Goal: Task Accomplishment & Management: Complete application form

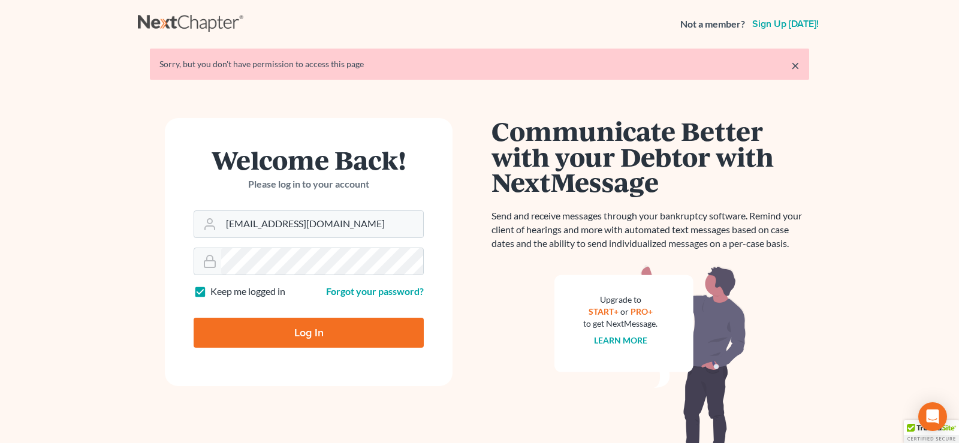
click at [309, 325] on input "Log In" at bounding box center [309, 333] width 230 height 30
type input "Thinking..."
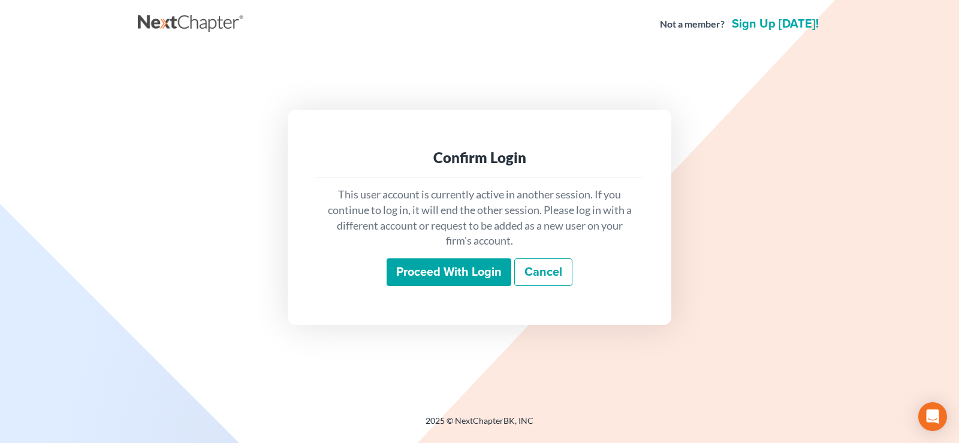
click at [422, 272] on input "Proceed with login" at bounding box center [448, 272] width 125 height 28
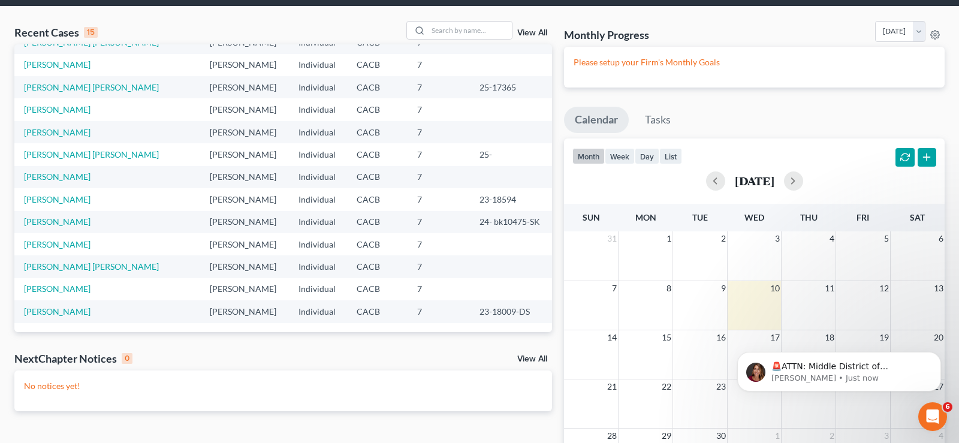
scroll to position [61, 0]
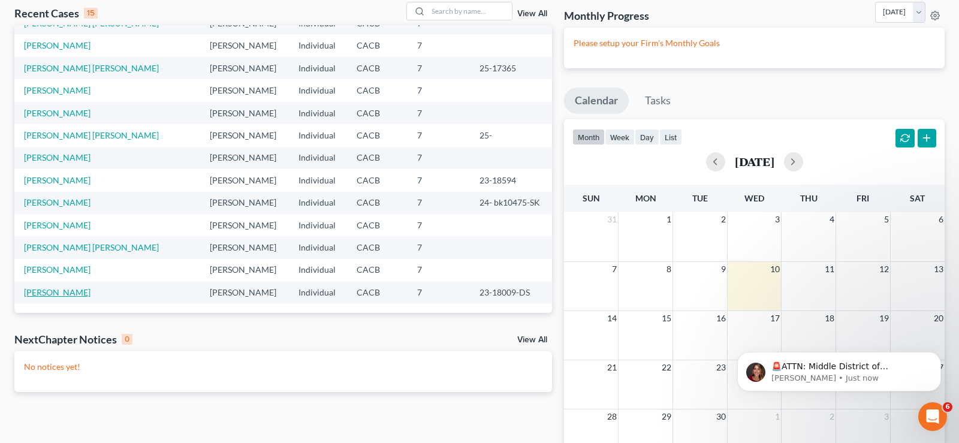
click at [59, 292] on link "[PERSON_NAME]" at bounding box center [57, 292] width 66 height 10
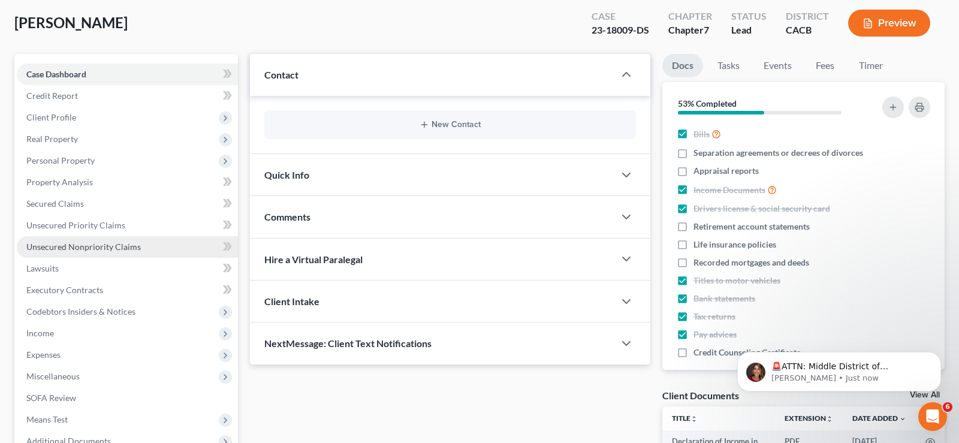
click at [117, 247] on span "Unsecured Nonpriority Claims" at bounding box center [83, 246] width 114 height 10
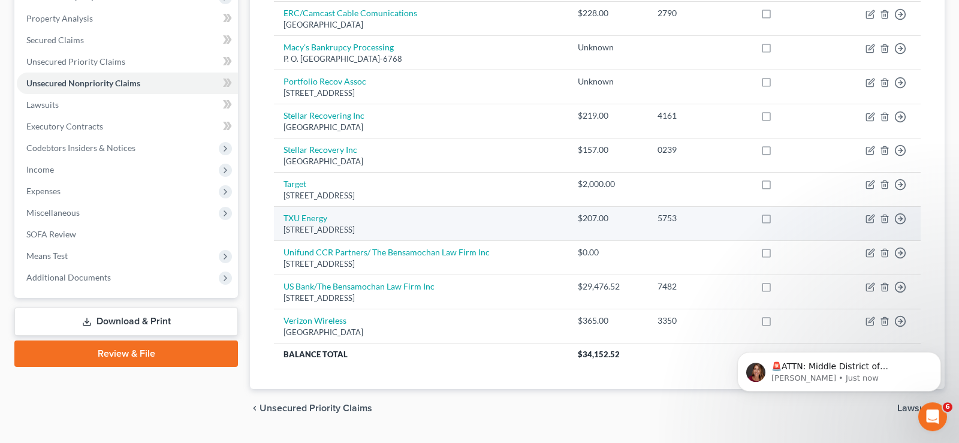
scroll to position [244, 0]
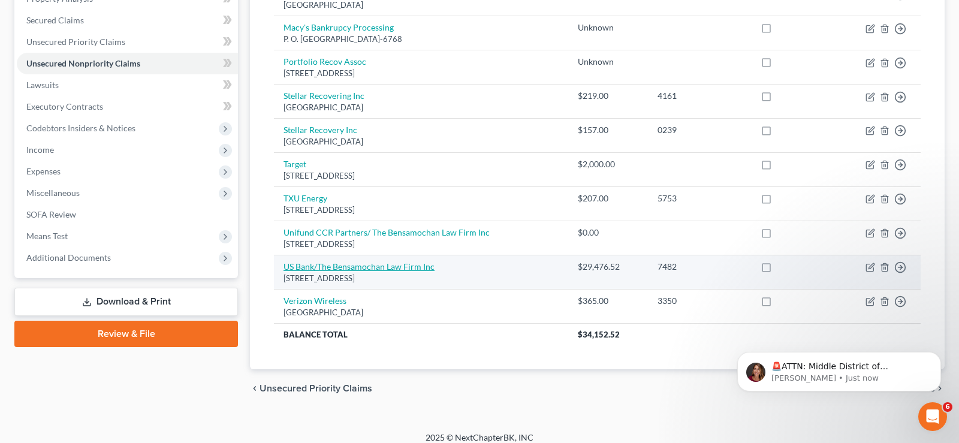
click at [374, 269] on link "US Bank/The Bensamochan Law Firm Inc" at bounding box center [358, 266] width 151 height 10
select select "4"
select select "0"
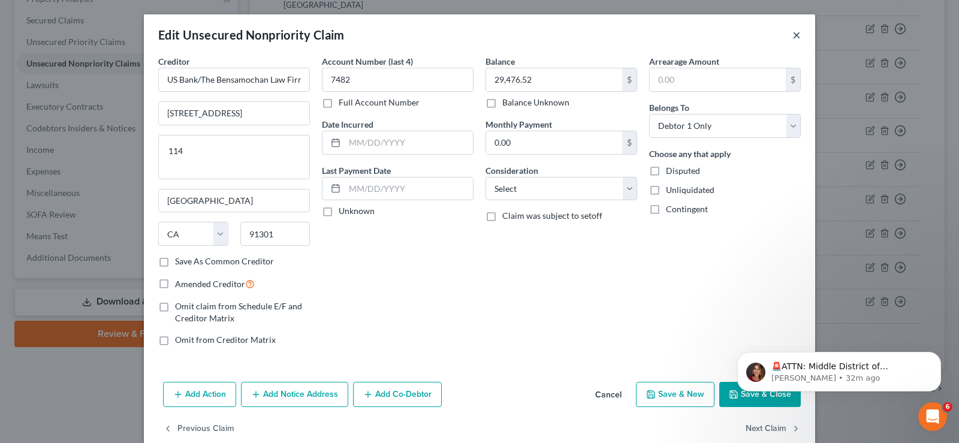
click at [797, 35] on button "×" at bounding box center [796, 35] width 8 height 14
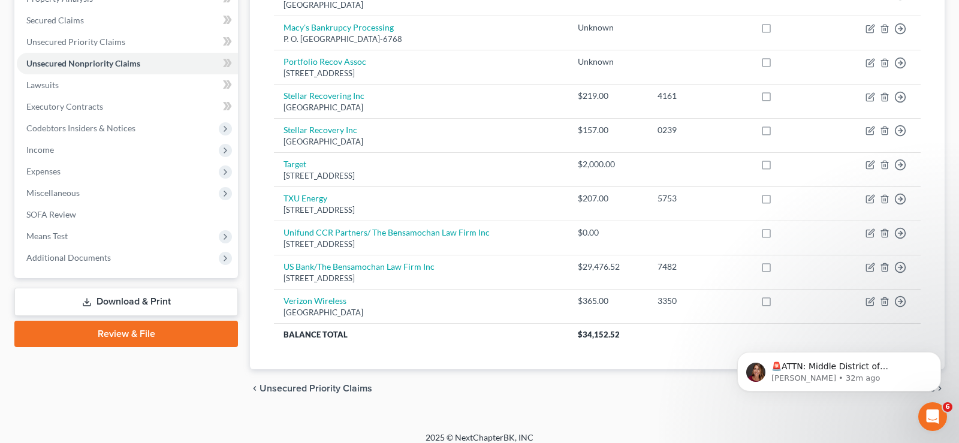
click at [125, 292] on link "Download & Print" at bounding box center [125, 302] width 223 height 28
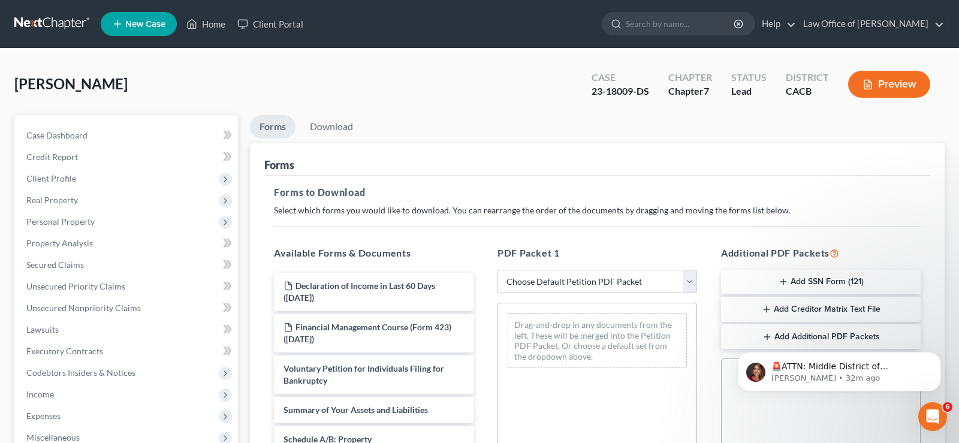
click at [828, 283] on button "Add SSN Form (121)" at bounding box center [820, 282] width 199 height 25
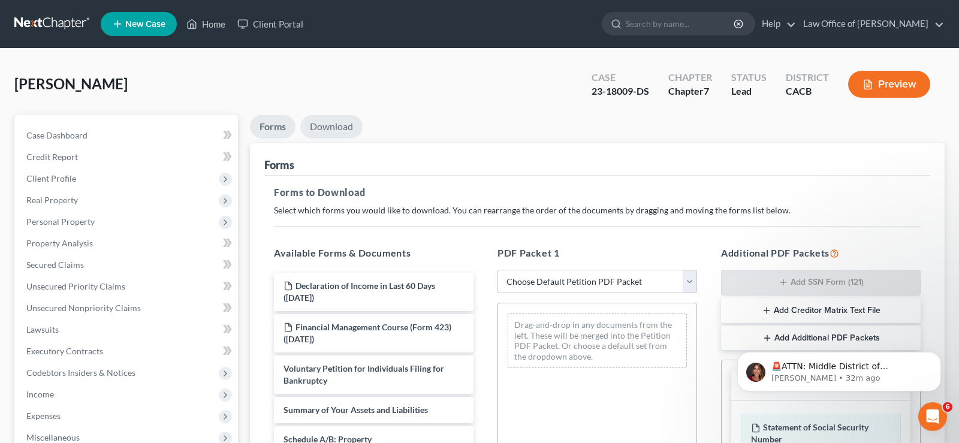
click at [346, 123] on link "Download" at bounding box center [331, 126] width 62 height 23
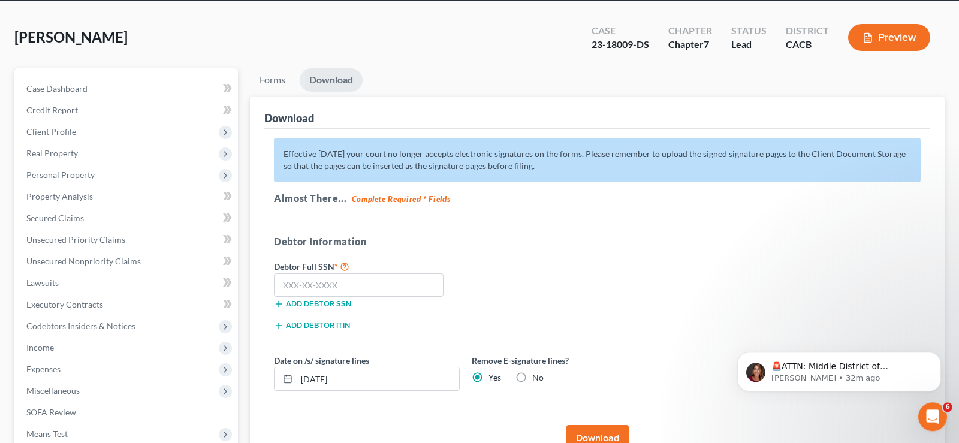
scroll to position [122, 0]
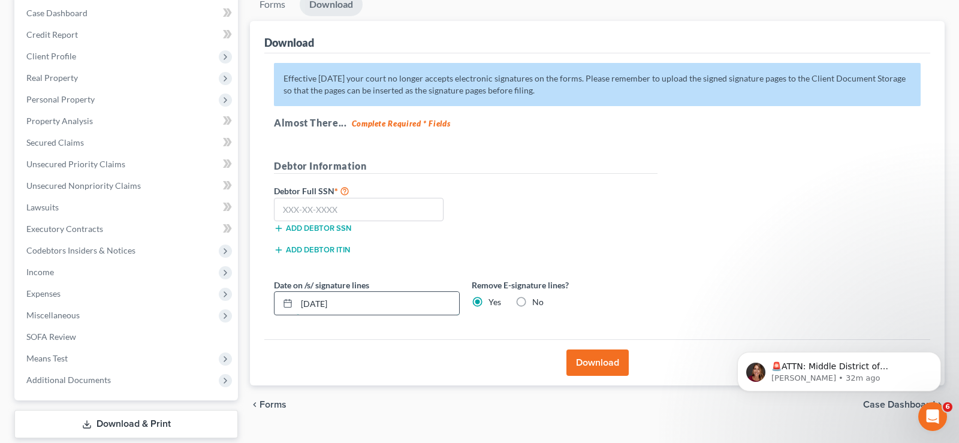
click at [361, 300] on input "09/10/2025" at bounding box center [378, 303] width 162 height 23
type input "0"
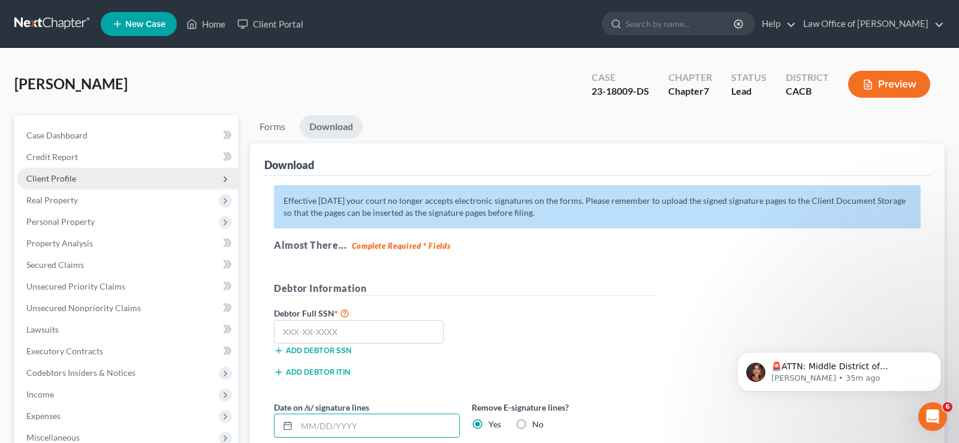
click at [73, 179] on span "Client Profile" at bounding box center [51, 178] width 50 height 10
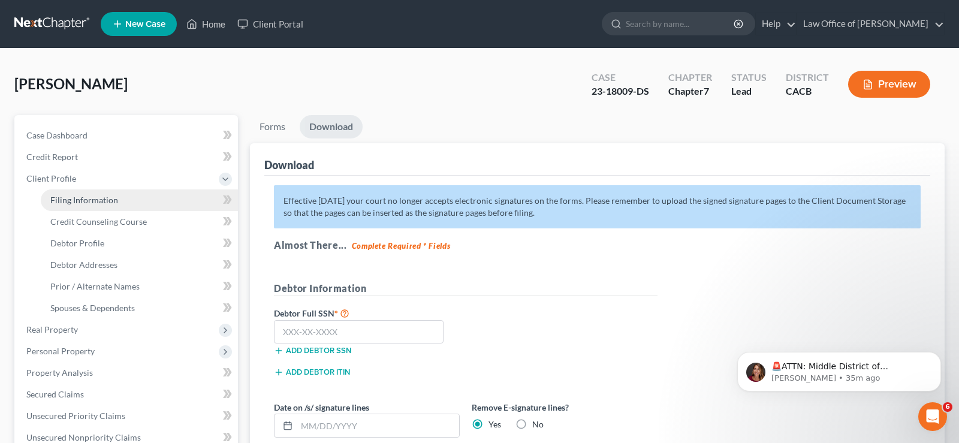
click at [107, 198] on span "Filing Information" at bounding box center [84, 200] width 68 height 10
select select "1"
select select "0"
select select "4"
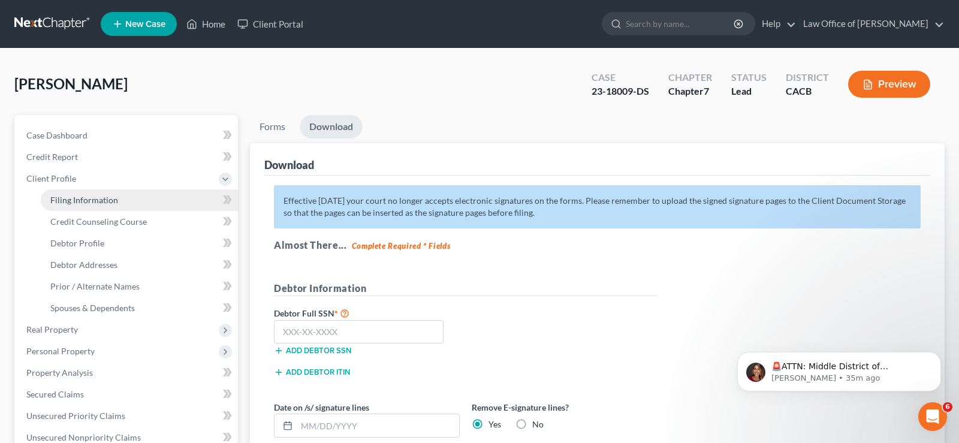
select select "0"
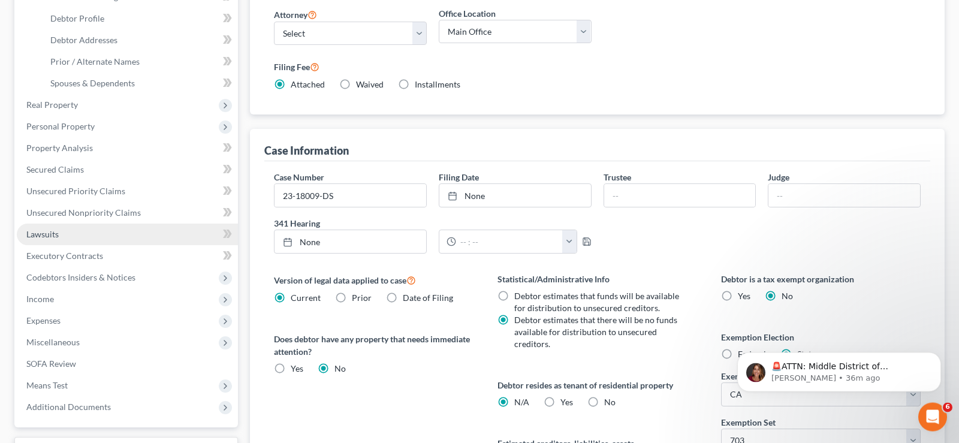
scroll to position [250, 0]
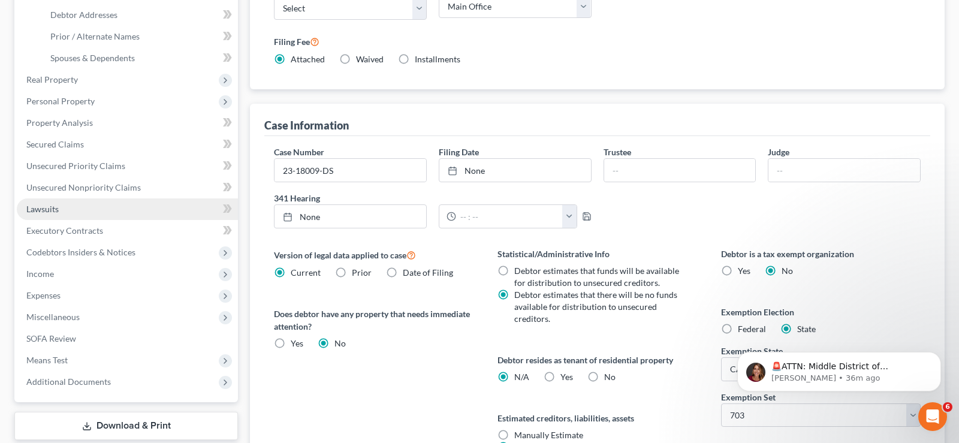
click at [50, 210] on span "Lawsuits" at bounding box center [42, 209] width 32 height 10
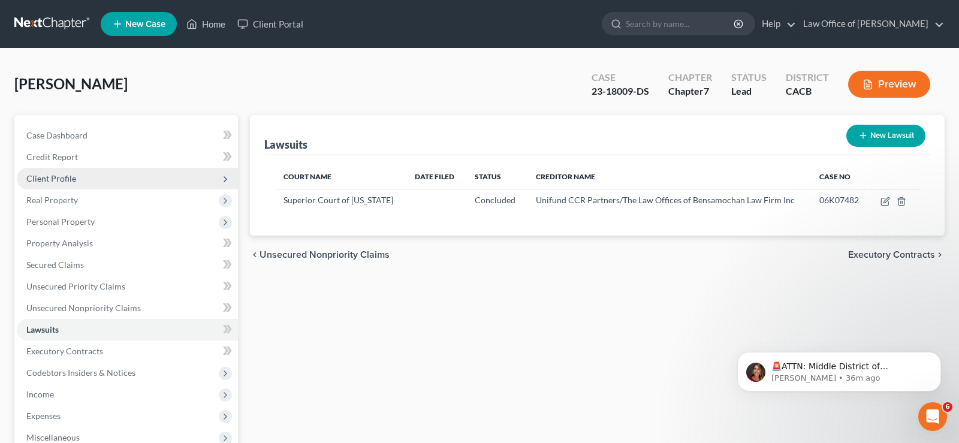
click at [67, 178] on span "Client Profile" at bounding box center [51, 178] width 50 height 10
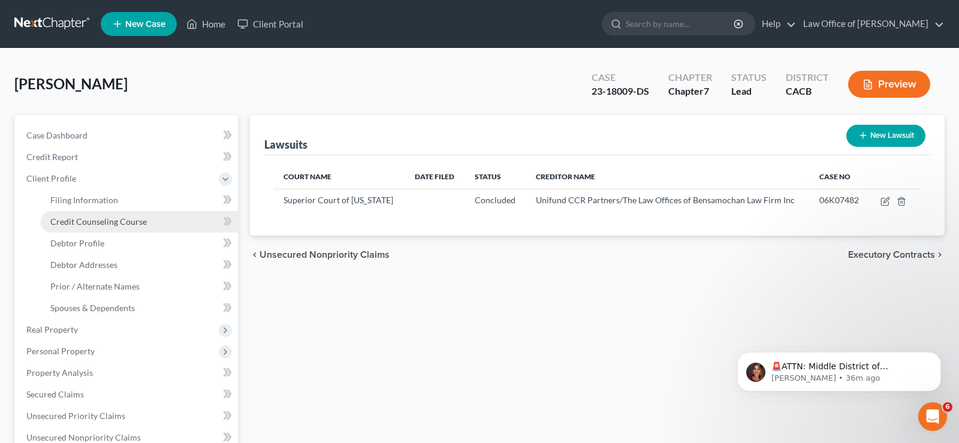
click at [136, 223] on span "Credit Counseling Course" at bounding box center [98, 221] width 96 height 10
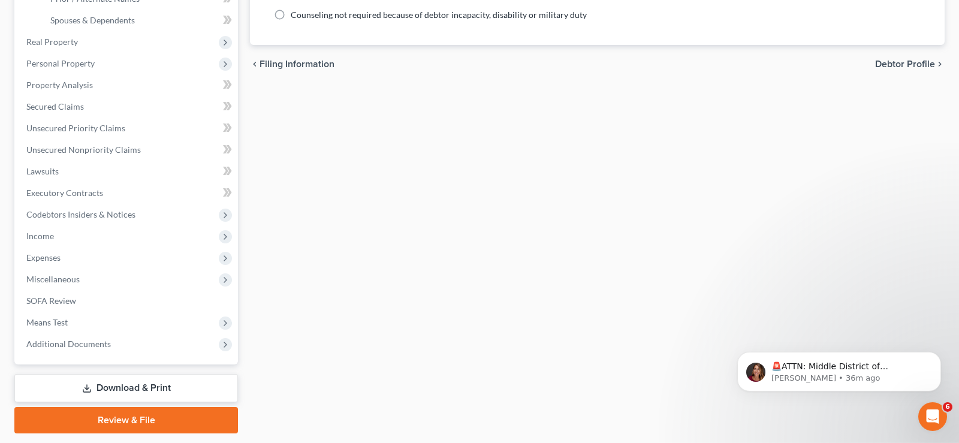
scroll to position [322, 0]
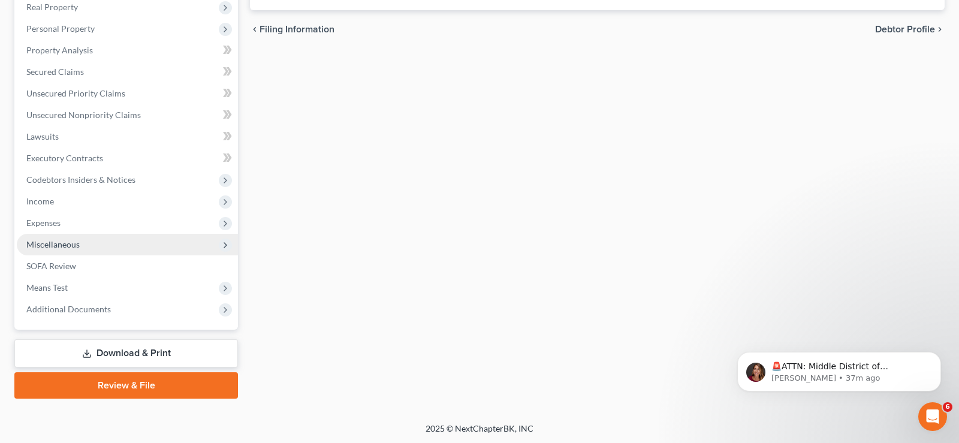
click at [75, 246] on span "Miscellaneous" at bounding box center [52, 244] width 53 height 10
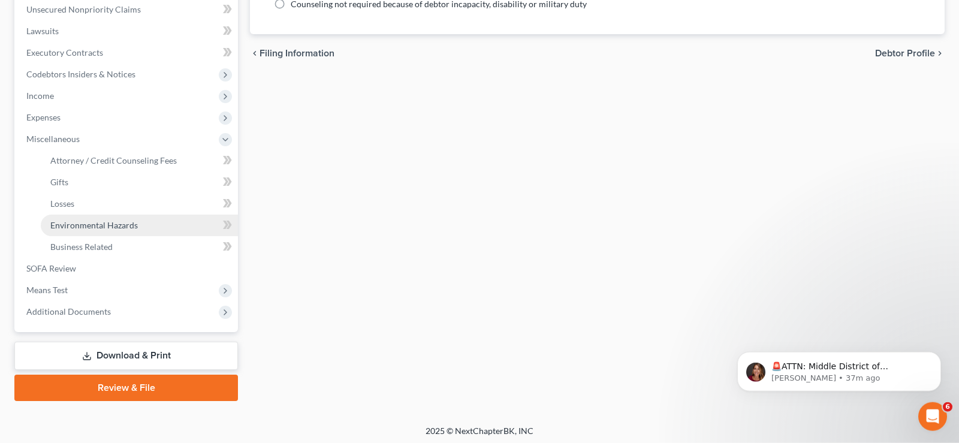
scroll to position [301, 0]
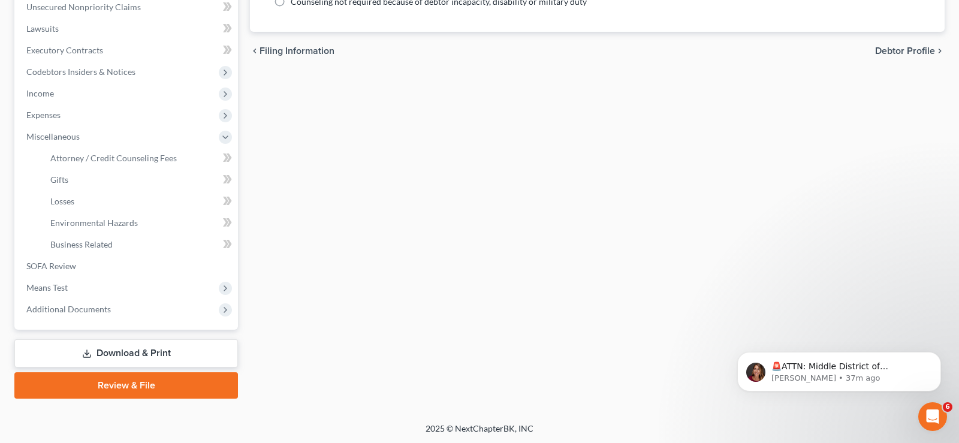
click at [129, 347] on link "Download & Print" at bounding box center [125, 353] width 223 height 28
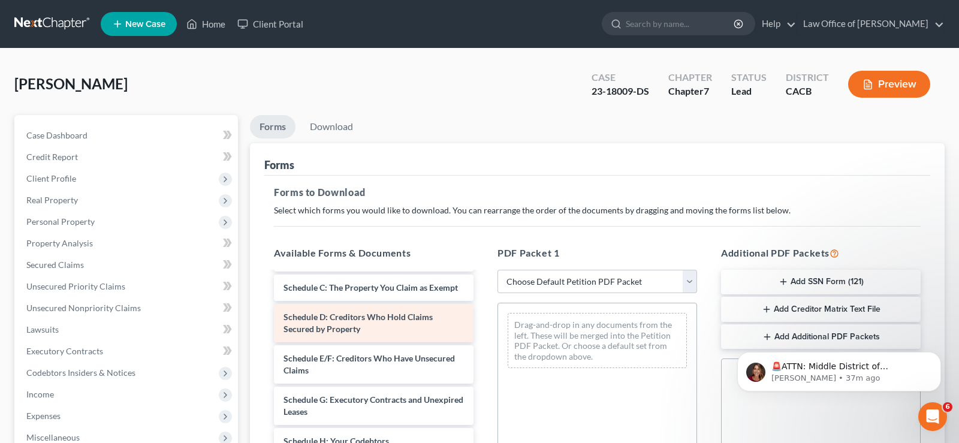
scroll to position [183, 0]
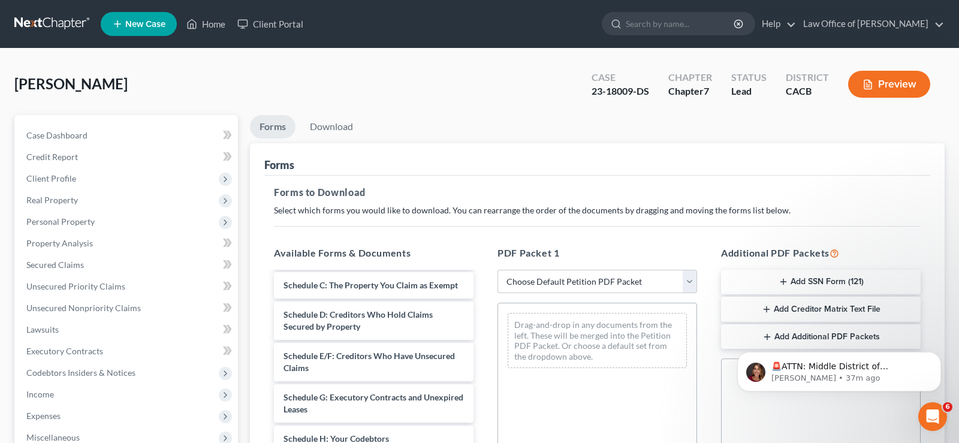
click at [814, 339] on div "🚨ATTN: Middle District of Florida The court has added a new Credit Counseling F…" at bounding box center [838, 316] width 220 height 150
click at [799, 283] on div "🚨ATTN: Middle District of Florida The court has added a new Credit Counseling F…" at bounding box center [838, 316] width 220 height 150
click at [799, 281] on div "🚨ATTN: Middle District of Florida The court has added a new Credit Counseling F…" at bounding box center [838, 316] width 220 height 150
click at [815, 371] on p "🚨ATTN: Middle District of Florida The court has added a new Credit Counseling F…" at bounding box center [848, 367] width 155 height 12
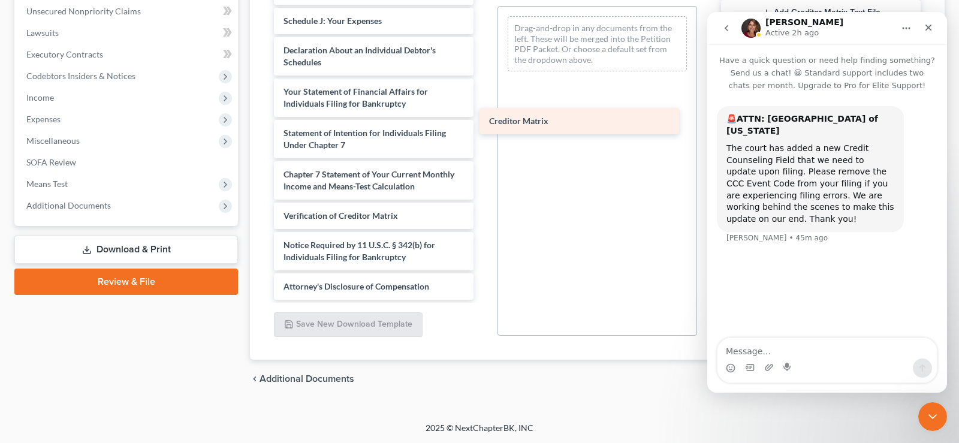
scroll to position [363, 0]
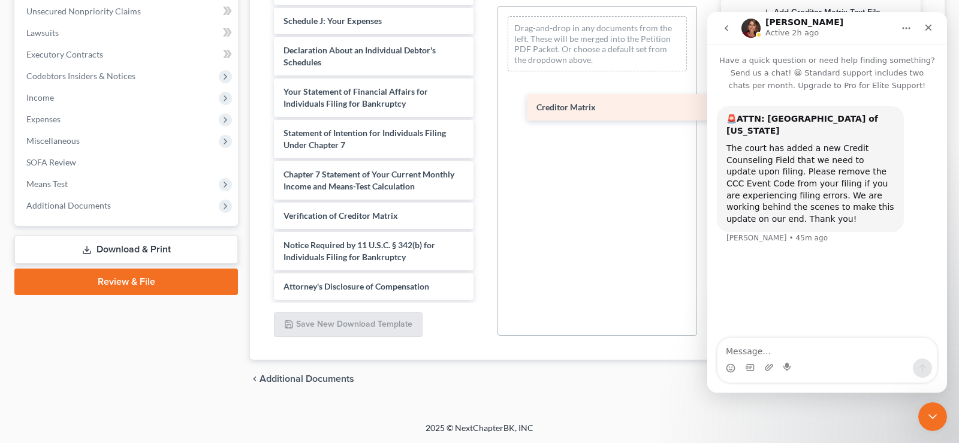
drag, startPoint x: 332, startPoint y: 186, endPoint x: 586, endPoint y: 108, distance: 265.3
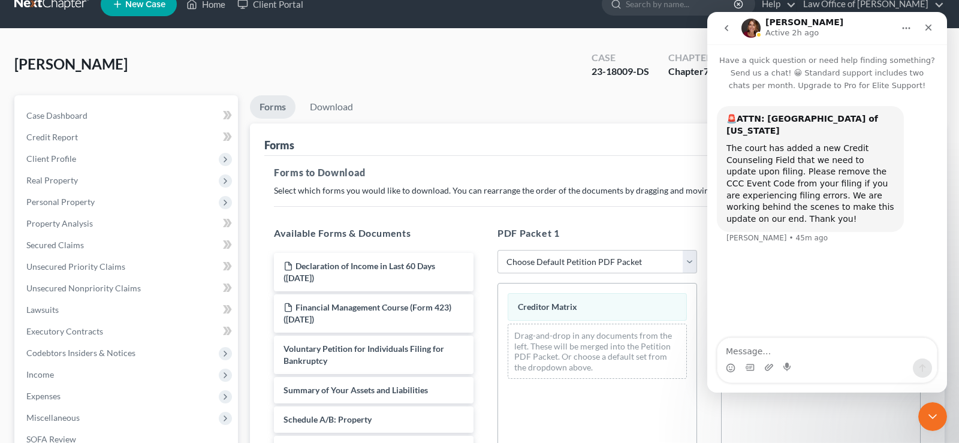
scroll to position [0, 0]
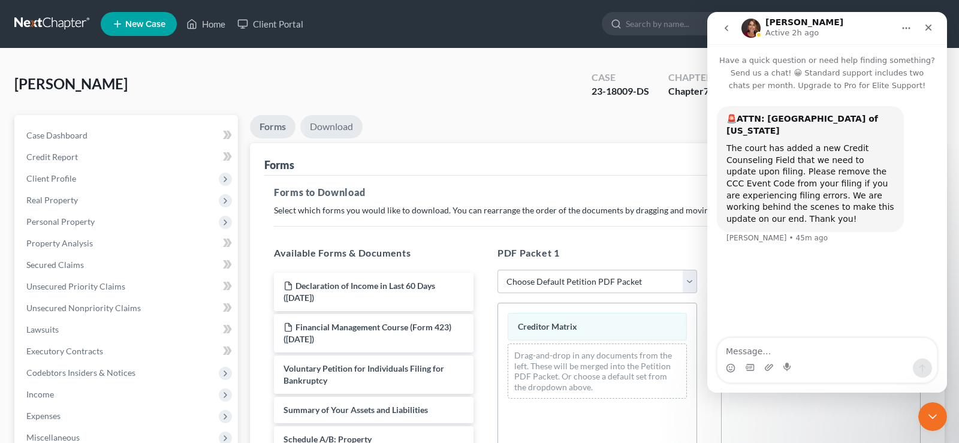
click at [337, 125] on link "Download" at bounding box center [331, 126] width 62 height 23
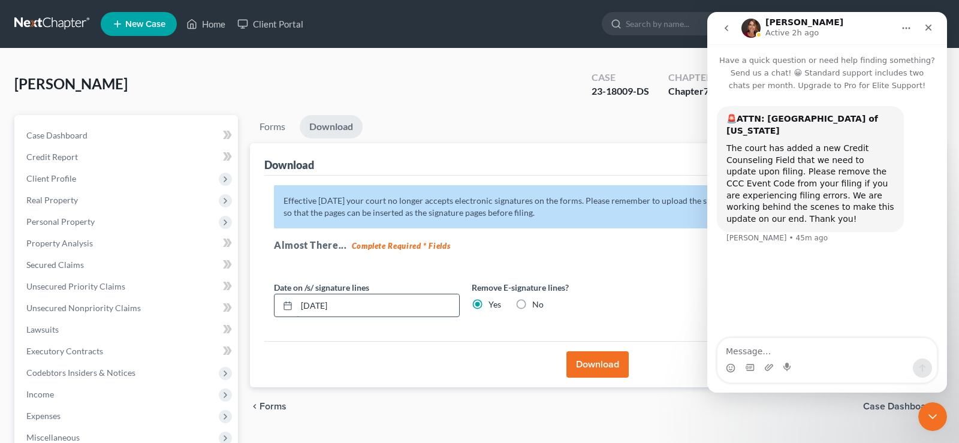
click at [366, 308] on input "09/10/2025" at bounding box center [378, 305] width 162 height 23
type input "0"
click at [601, 366] on button "Download" at bounding box center [597, 364] width 62 height 26
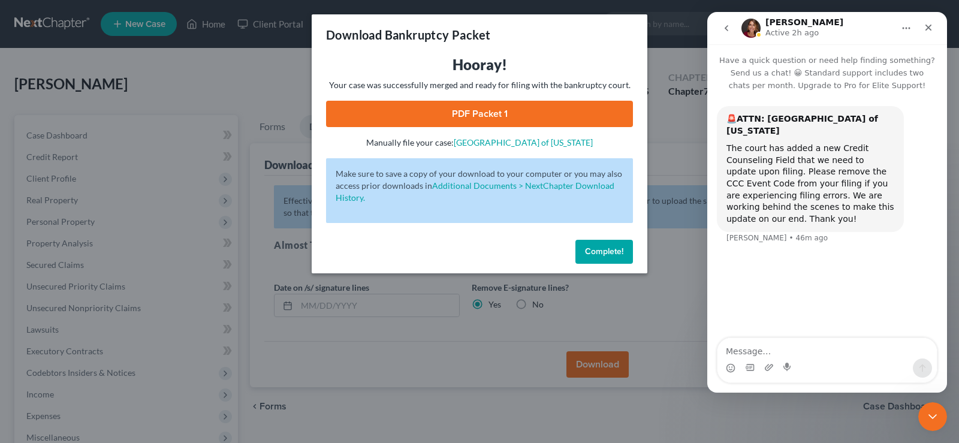
click at [479, 111] on link "PDF Packet 1" at bounding box center [479, 114] width 307 height 26
click at [607, 250] on span "Complete!" at bounding box center [604, 251] width 38 height 10
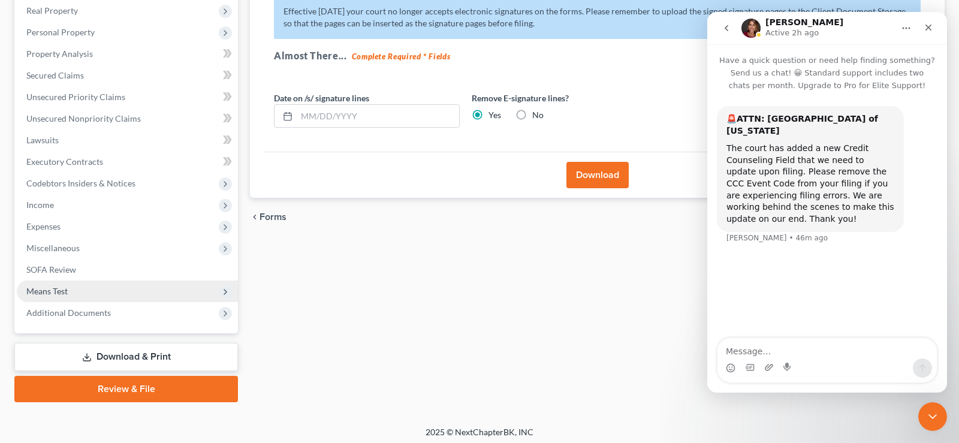
scroll to position [193, 0]
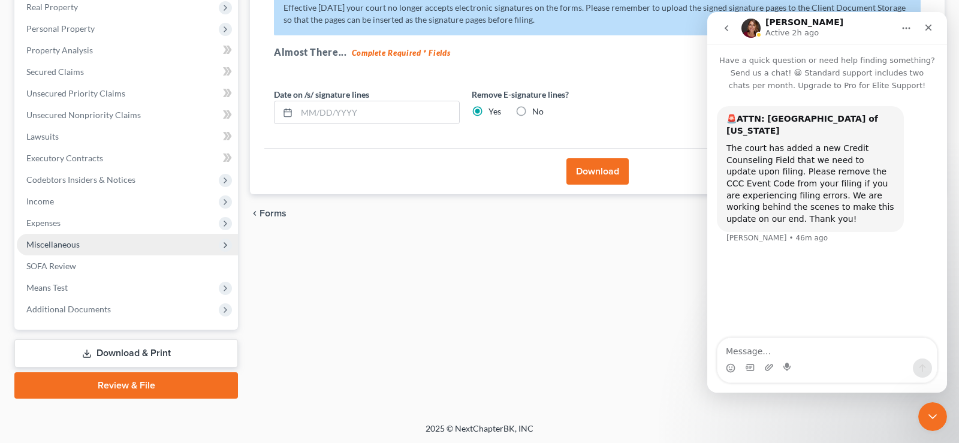
click at [79, 240] on span "Miscellaneous" at bounding box center [127, 245] width 221 height 22
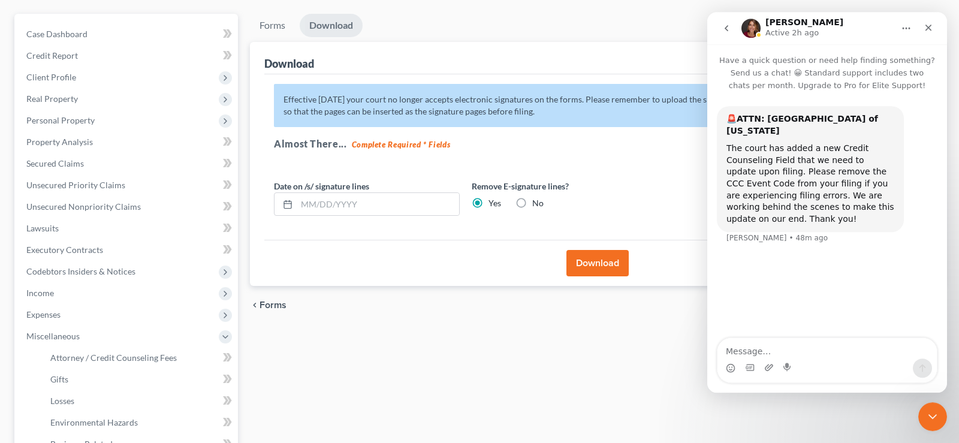
scroll to position [0, 0]
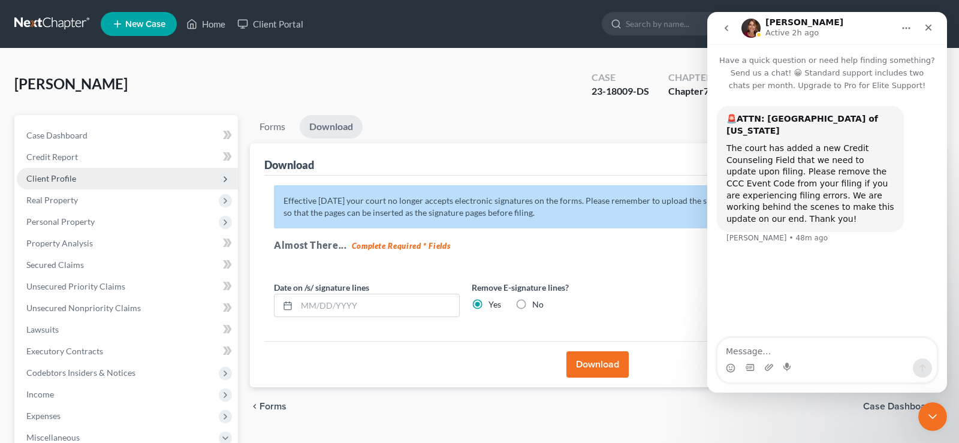
click at [59, 177] on span "Client Profile" at bounding box center [51, 178] width 50 height 10
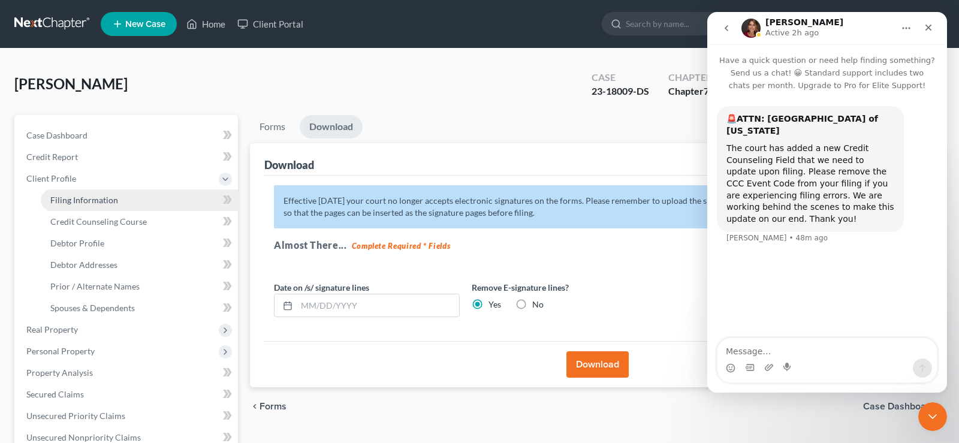
click at [84, 199] on span "Filing Information" at bounding box center [84, 200] width 68 height 10
select select "1"
select select "0"
select select "7"
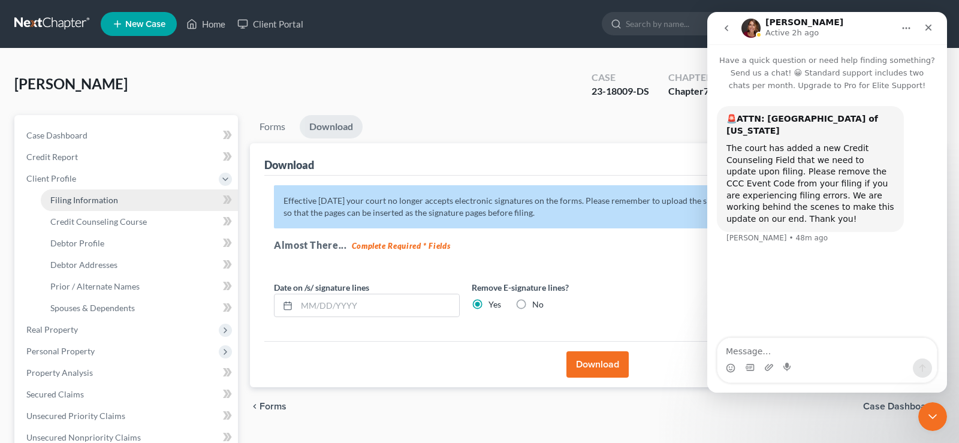
select select "0"
select select "4"
select select "0"
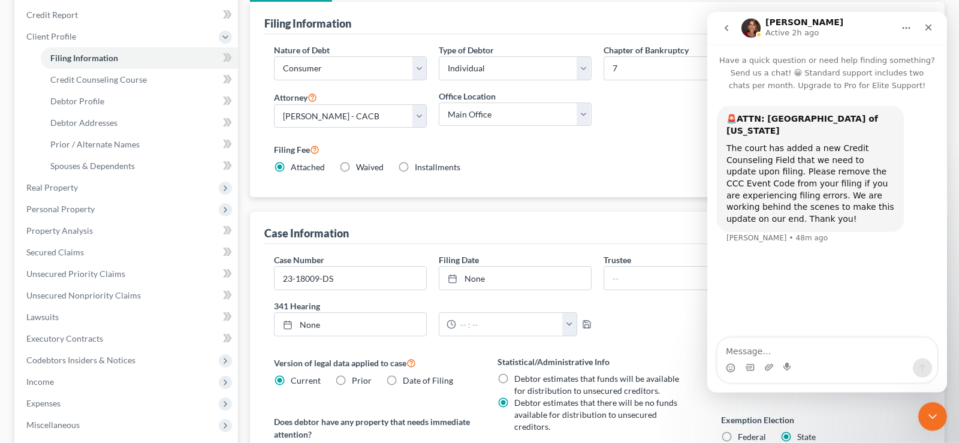
scroll to position [183, 0]
